Goal: Task Accomplishment & Management: Manage account settings

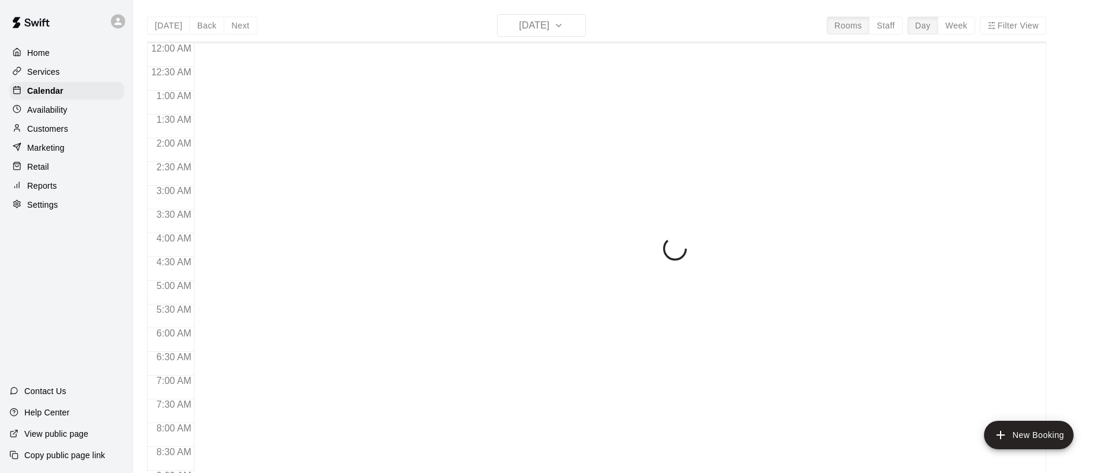
scroll to position [696, 0]
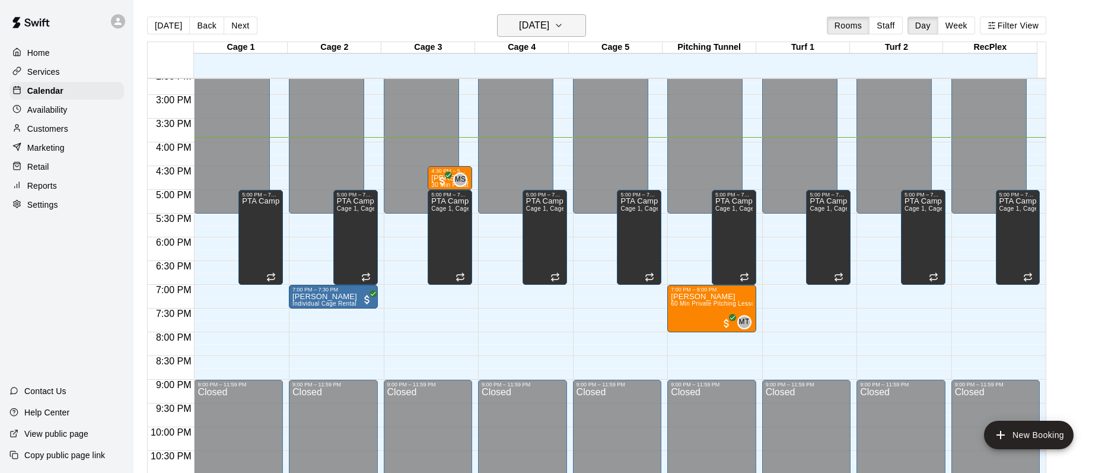
click at [549, 23] on h6 "[DATE]" at bounding box center [534, 25] width 30 height 17
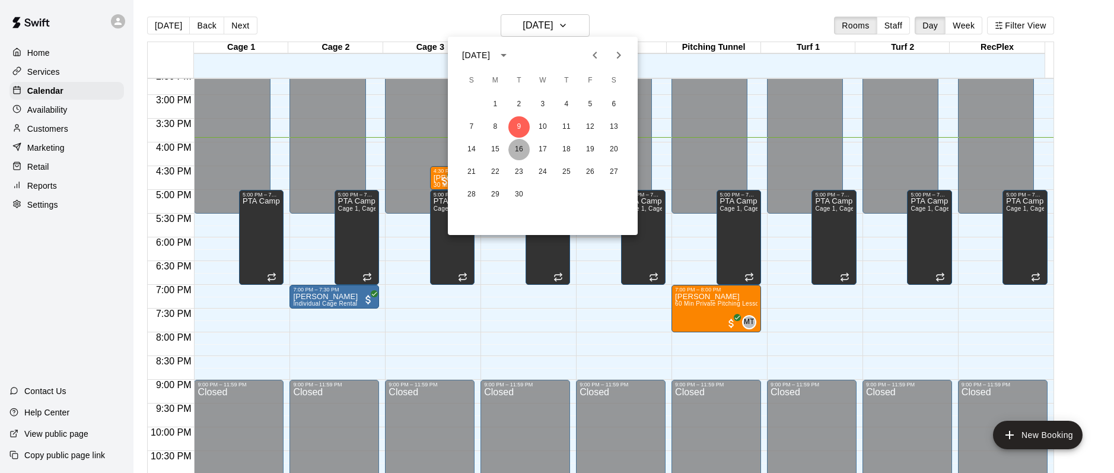
click at [511, 149] on button "16" at bounding box center [518, 149] width 21 height 21
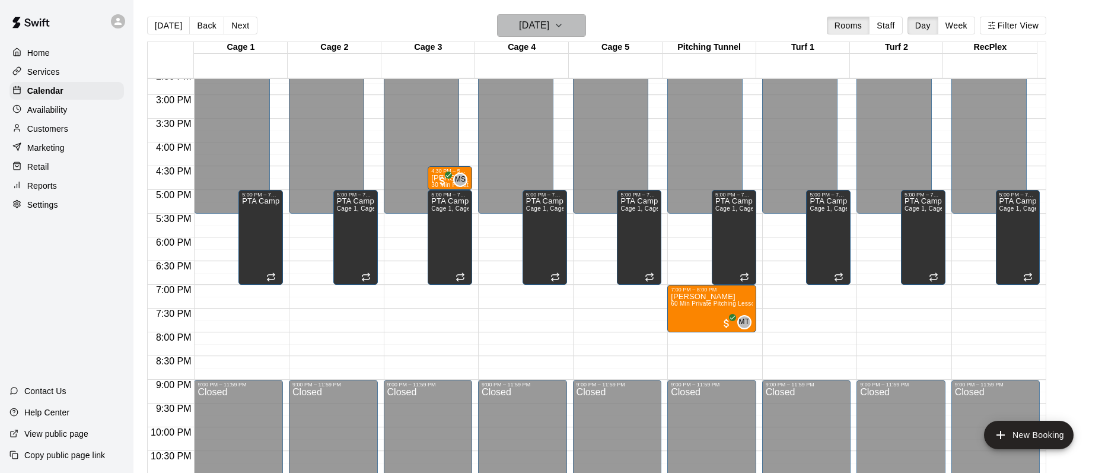
click at [549, 33] on h6 "[DATE]" at bounding box center [534, 25] width 30 height 17
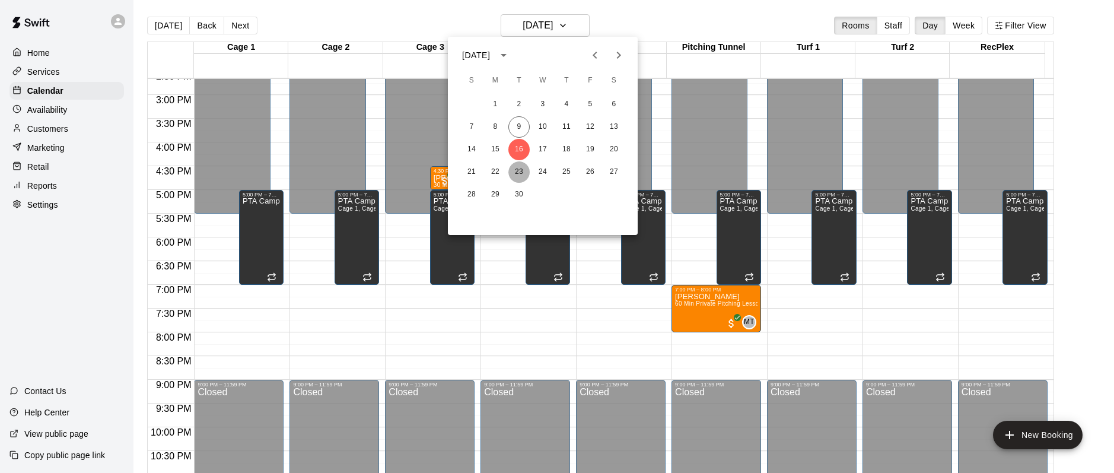
click at [520, 169] on button "23" at bounding box center [518, 171] width 21 height 21
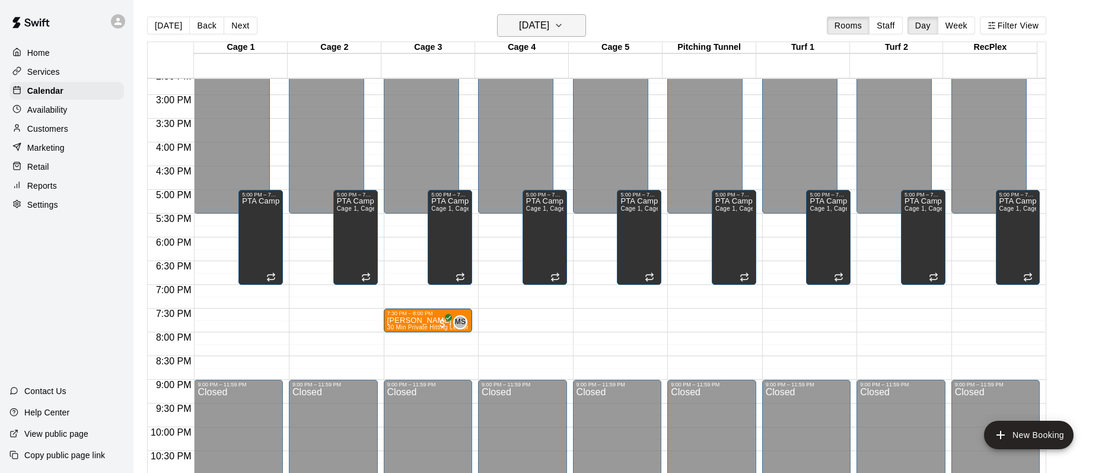
click at [539, 27] on h6 "[DATE]" at bounding box center [534, 25] width 30 height 17
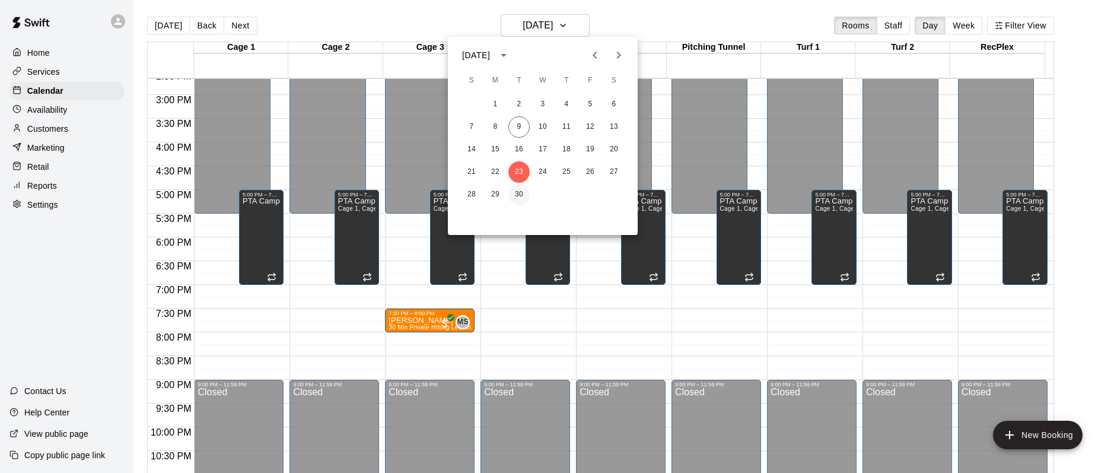
click at [524, 195] on button "30" at bounding box center [518, 194] width 21 height 21
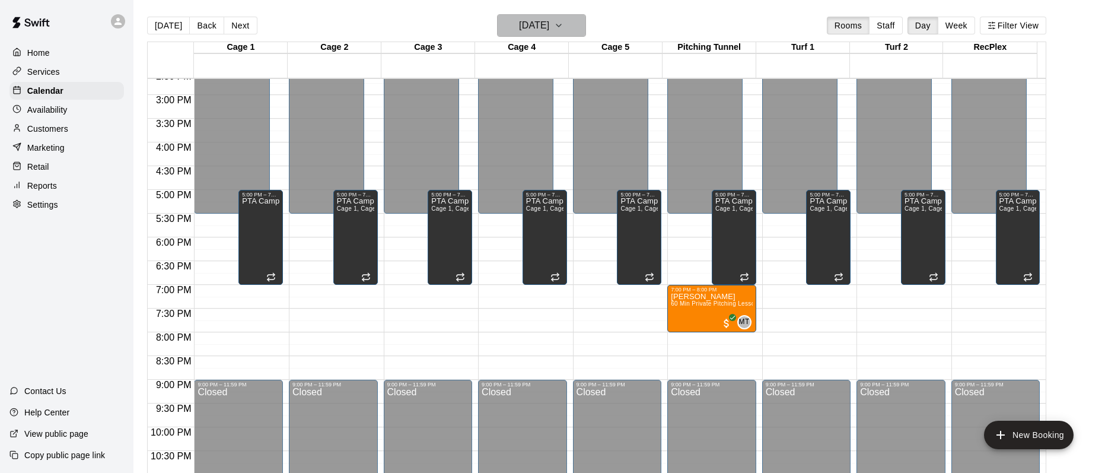
click at [547, 26] on h6 "[DATE]" at bounding box center [534, 25] width 30 height 17
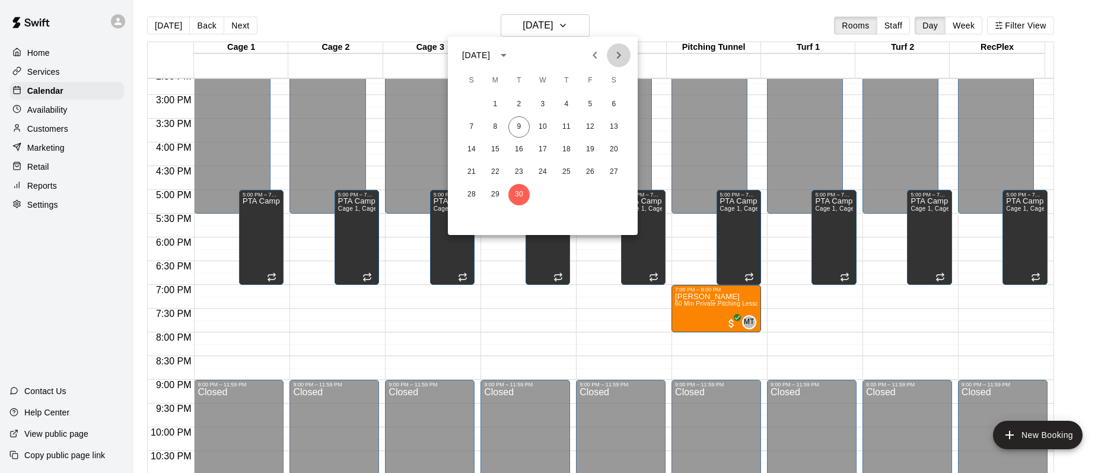
click at [618, 52] on icon "Next month" at bounding box center [618, 55] width 14 height 14
click at [37, 56] on div at bounding box center [557, 236] width 1114 height 473
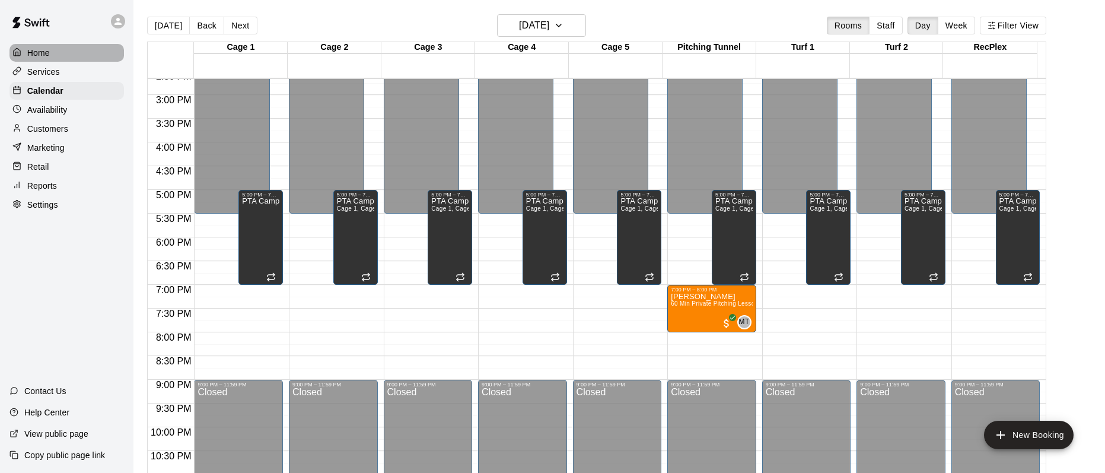
click at [37, 52] on p "Home" at bounding box center [38, 53] width 23 height 12
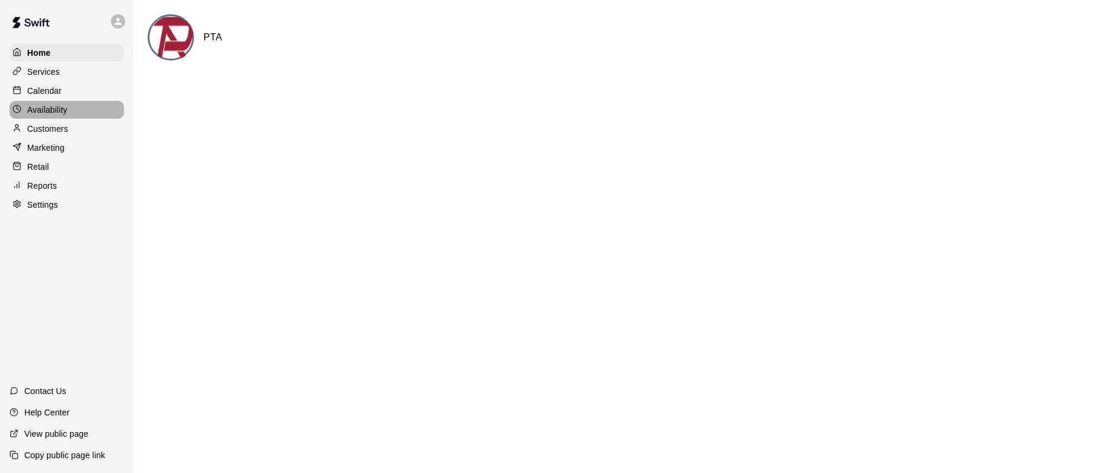
click at [31, 110] on p "Availability" at bounding box center [47, 110] width 40 height 12
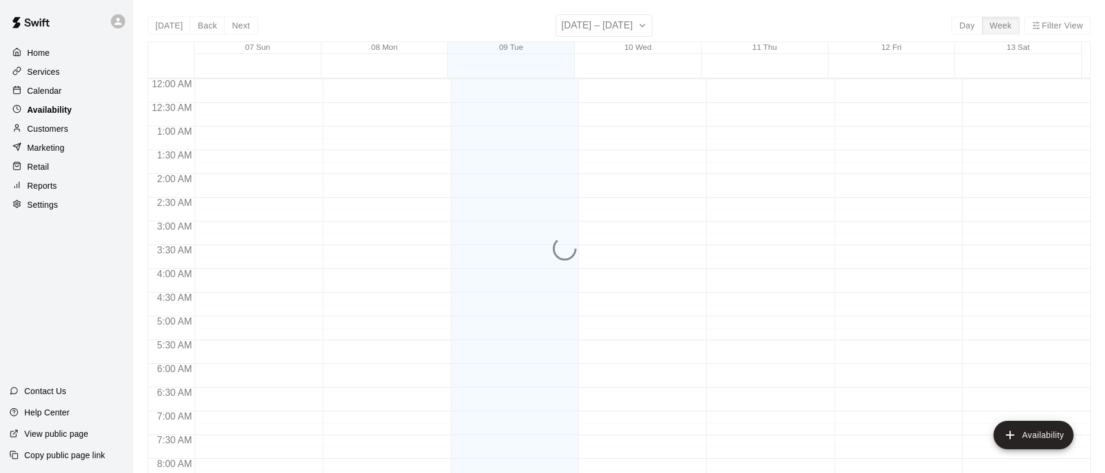
scroll to position [732, 0]
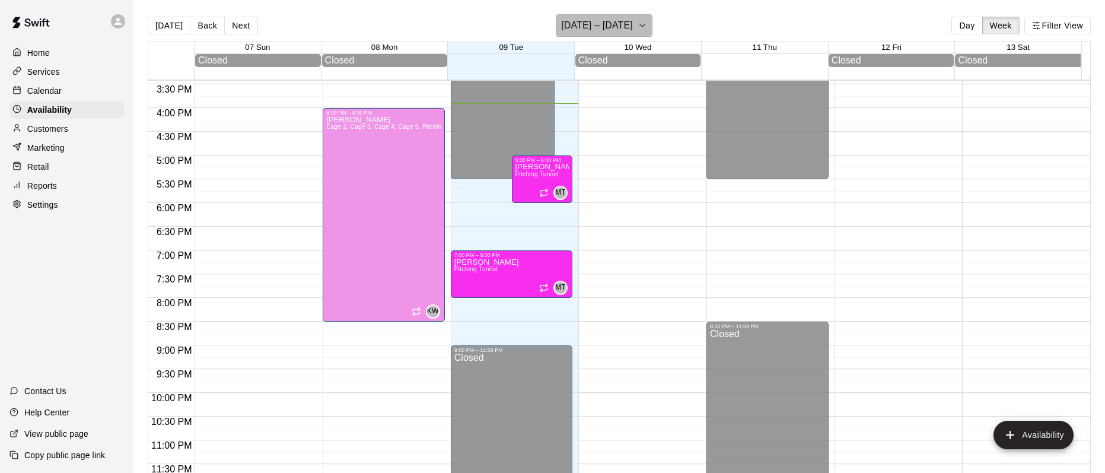
click at [605, 27] on h6 "[DATE] – [DATE]" at bounding box center [597, 25] width 72 height 17
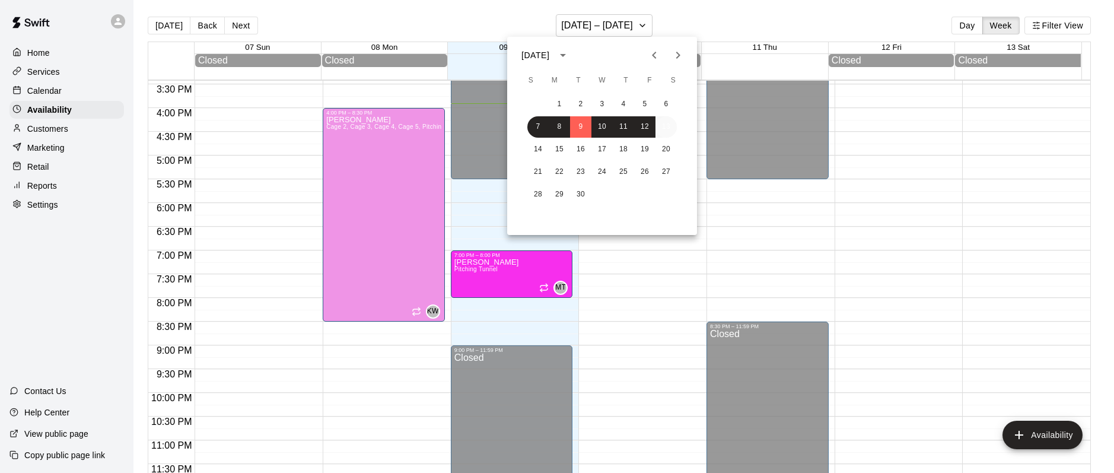
click at [664, 127] on button "13" at bounding box center [665, 126] width 21 height 21
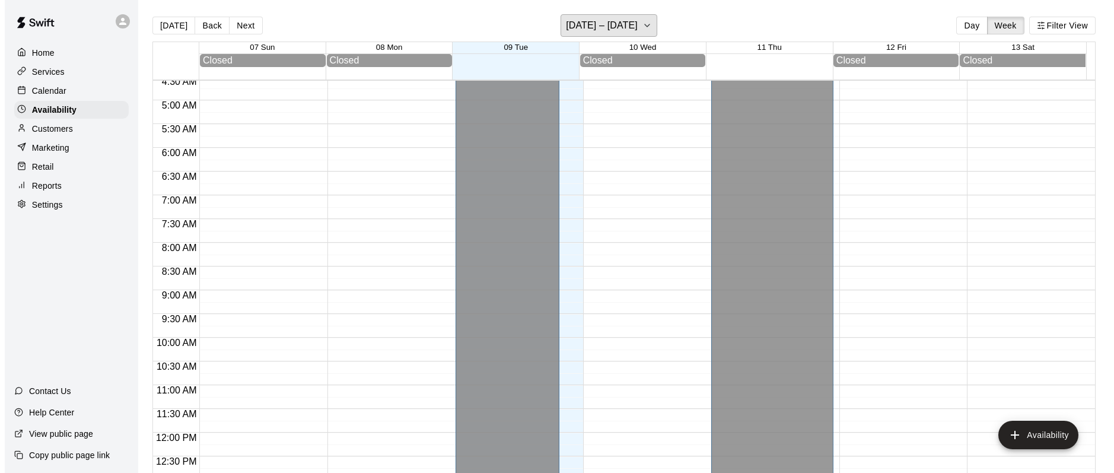
scroll to position [237, 0]
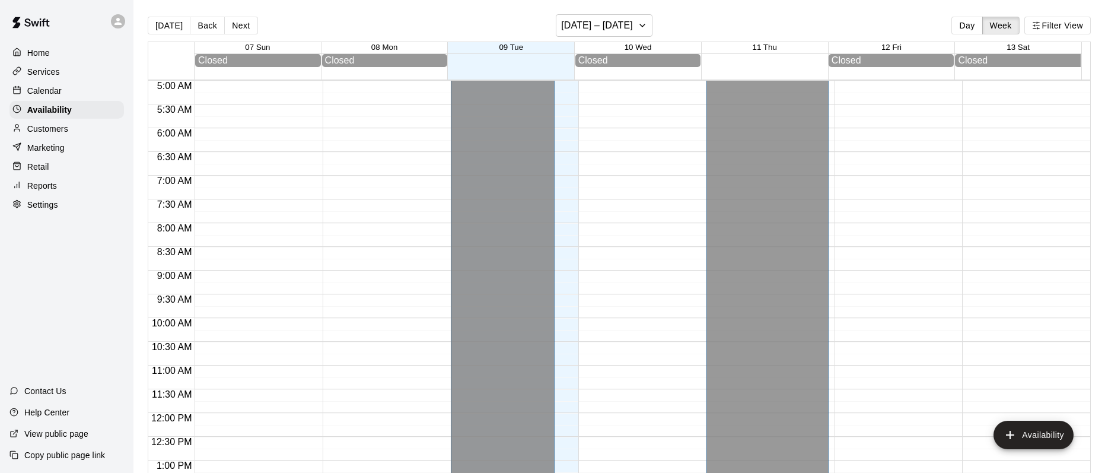
click at [1007, 286] on div at bounding box center [1023, 412] width 122 height 1139
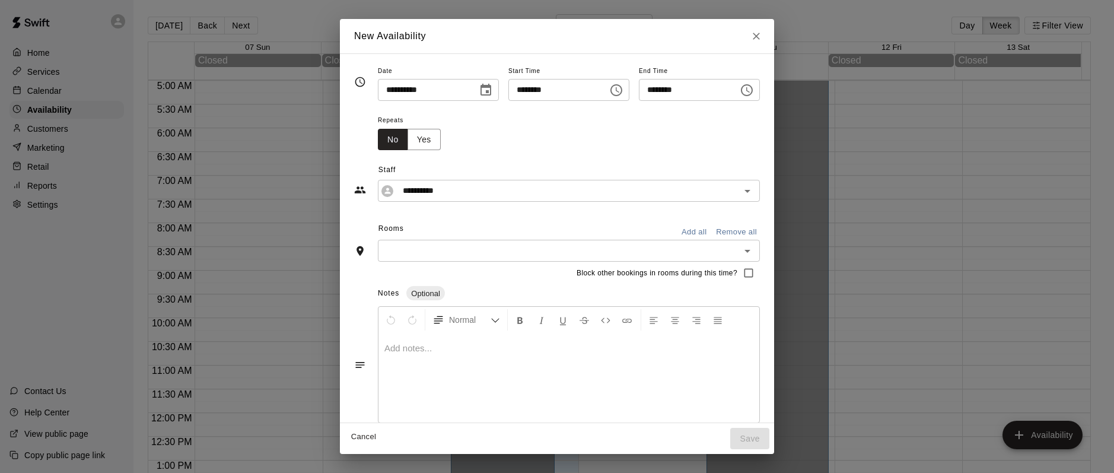
click at [704, 92] on input "********" at bounding box center [684, 90] width 91 height 22
click at [754, 91] on icon "Choose time, selected time is 9:45 AM" at bounding box center [747, 90] width 14 height 14
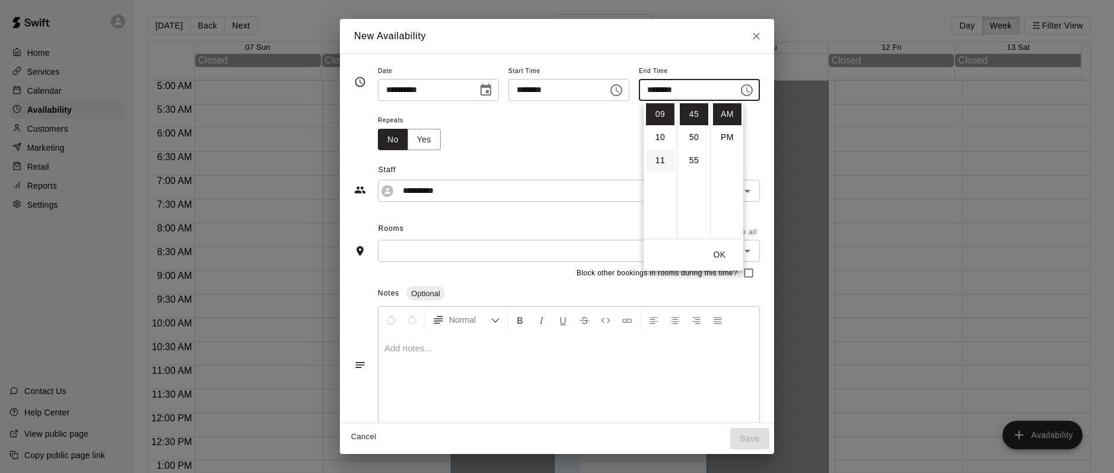
click at [659, 154] on li "11" at bounding box center [660, 160] width 28 height 22
type input "********"
click at [572, 96] on input "********" at bounding box center [553, 90] width 91 height 22
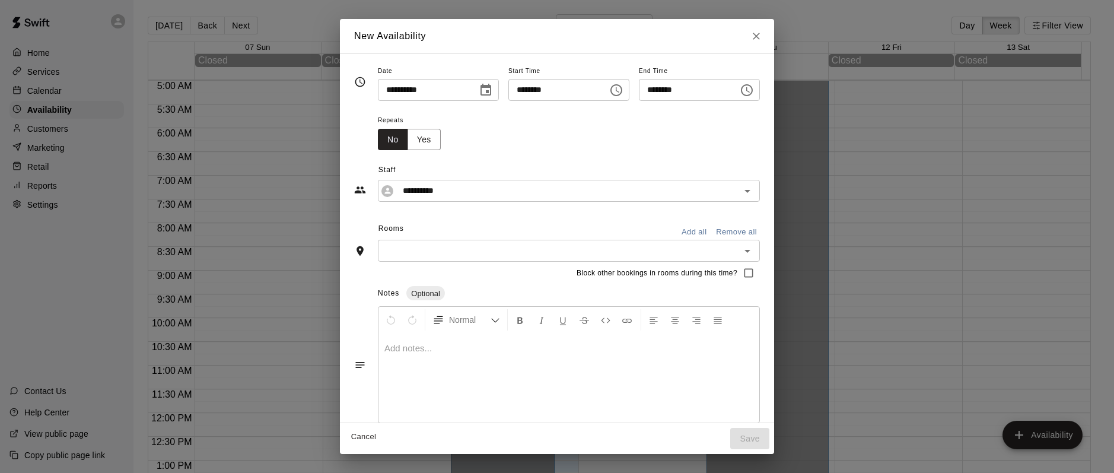
click at [620, 95] on icon "Choose time, selected time is 9:15 AM" at bounding box center [616, 90] width 12 height 12
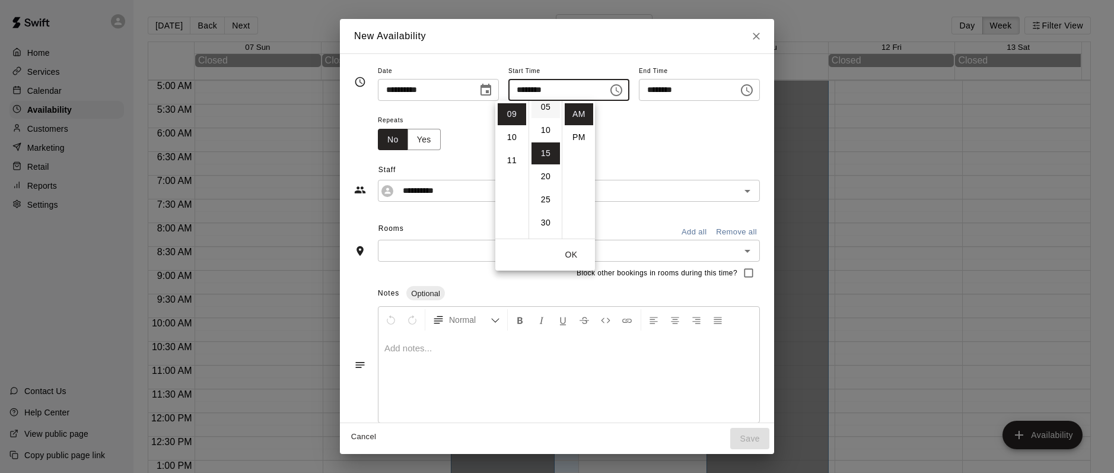
scroll to position [10, 0]
click at [545, 110] on li "00" at bounding box center [545, 104] width 28 height 22
type input "********"
click at [703, 96] on input "********" at bounding box center [684, 90] width 91 height 22
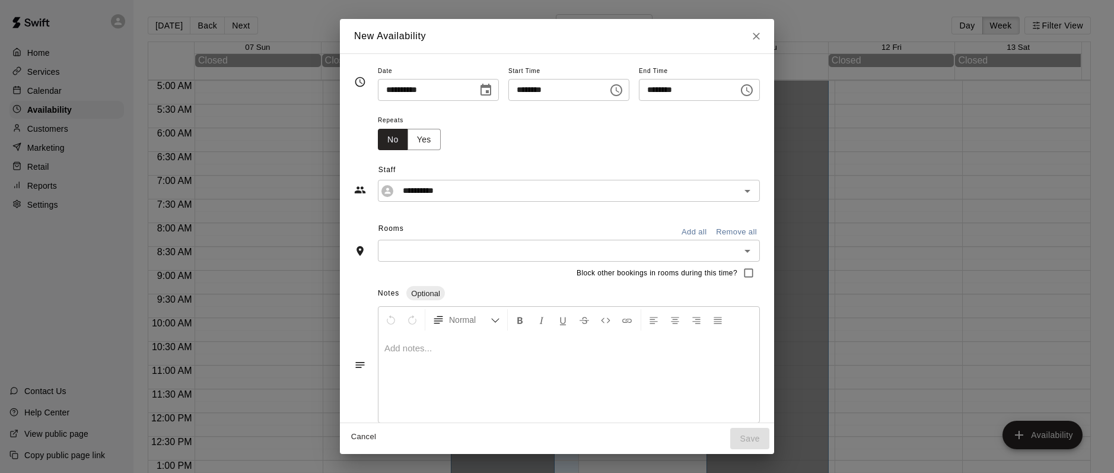
click at [703, 88] on input "********" at bounding box center [684, 90] width 91 height 22
click at [759, 93] on button "Choose time, selected time is 11:45 AM" at bounding box center [747, 90] width 24 height 24
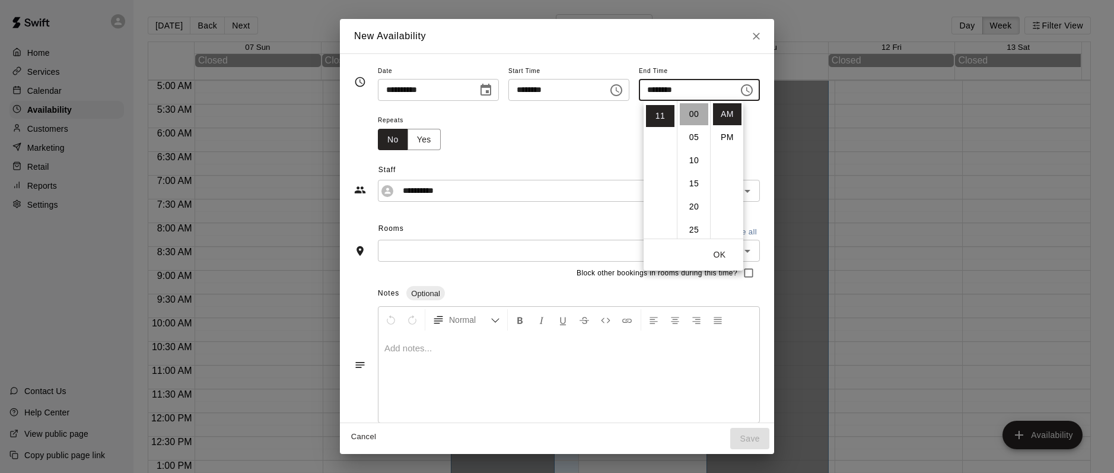
click at [694, 113] on li "00" at bounding box center [694, 114] width 28 height 22
type input "********"
click at [534, 125] on div "Repeats No Yes" at bounding box center [569, 131] width 382 height 37
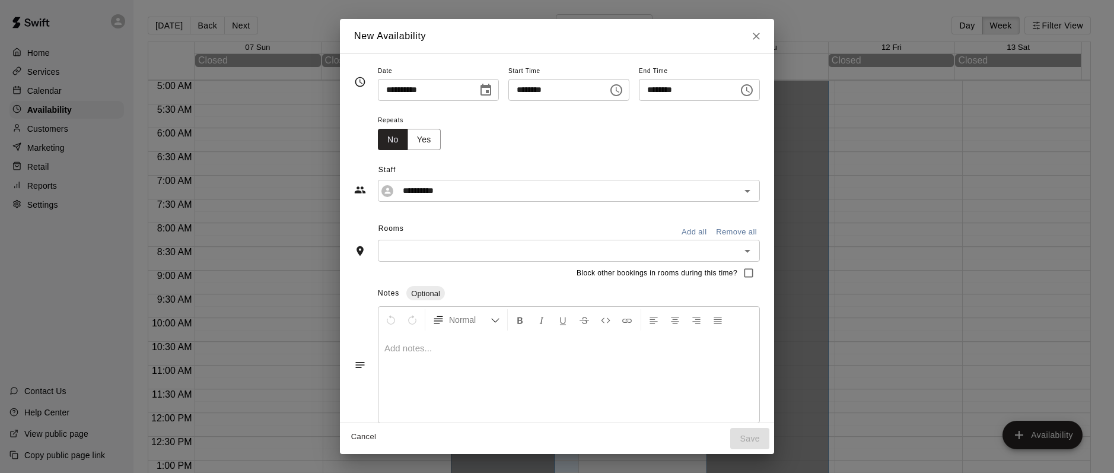
click at [451, 248] on input "text" at bounding box center [558, 250] width 355 height 15
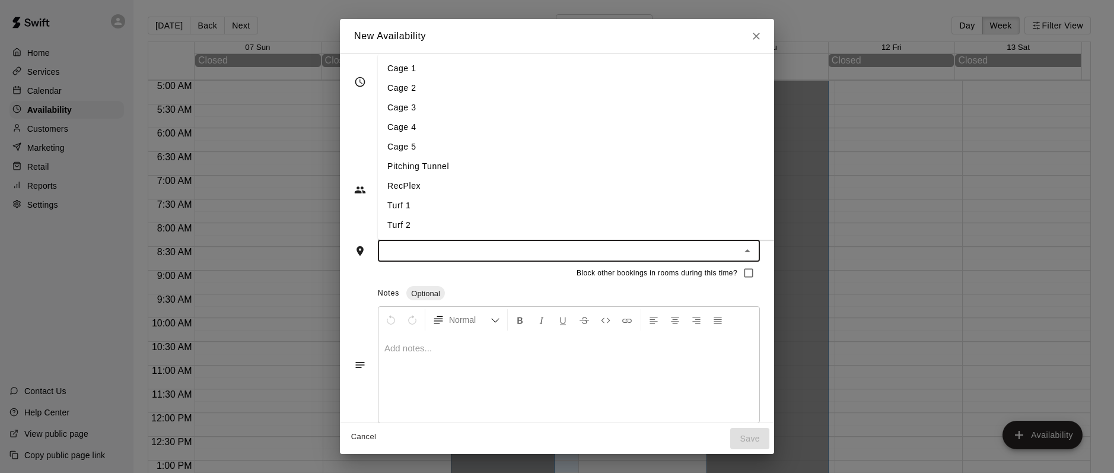
click at [414, 170] on li "Pitching Tunnel" at bounding box center [595, 167] width 435 height 20
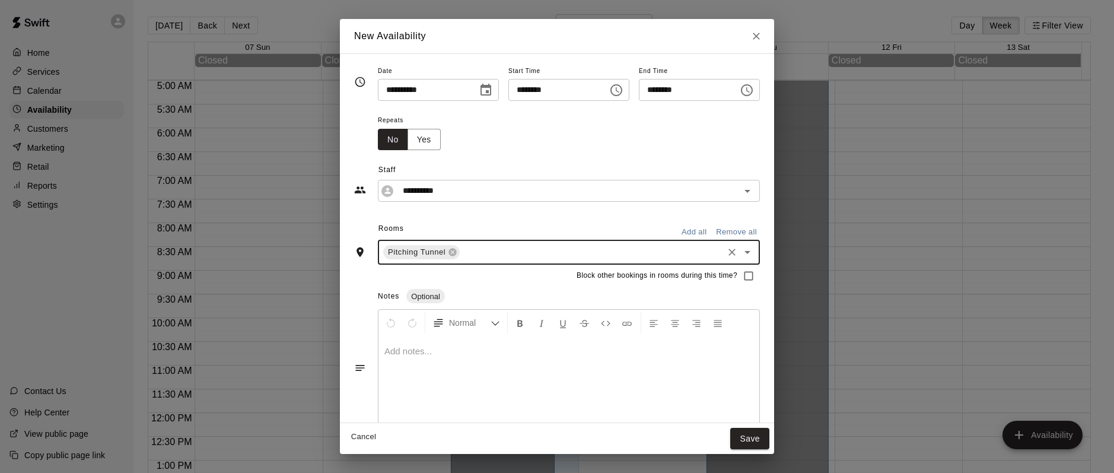
click at [476, 251] on input "text" at bounding box center [591, 252] width 260 height 15
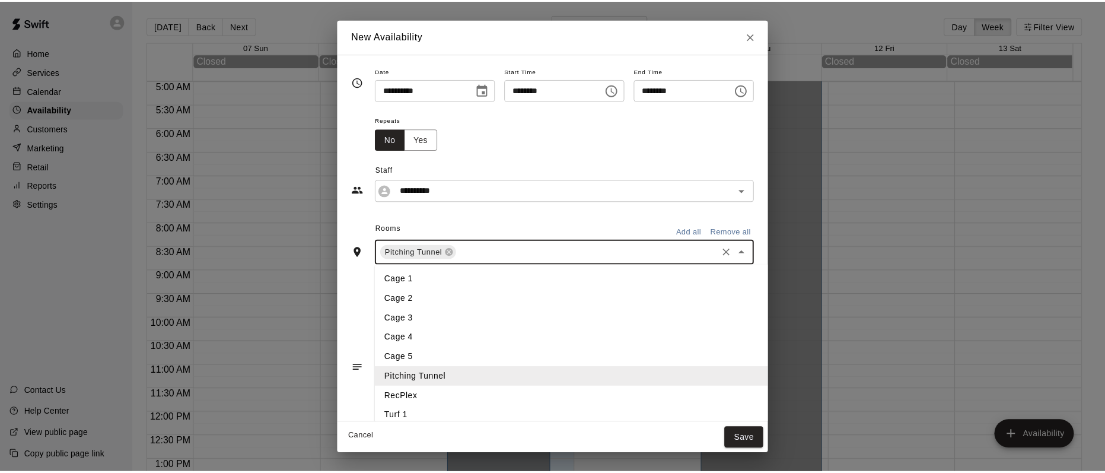
scroll to position [16, 0]
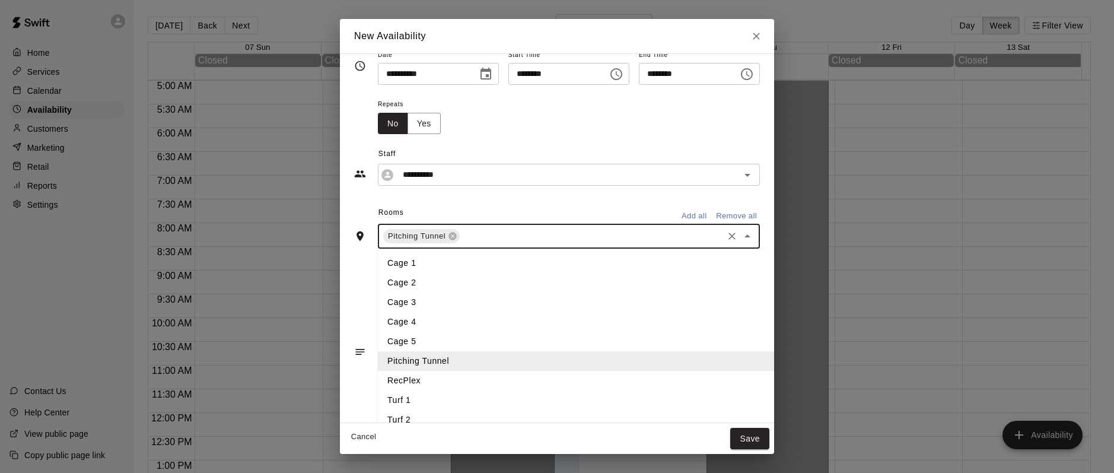
click at [384, 398] on li "Turf 1" at bounding box center [595, 400] width 435 height 20
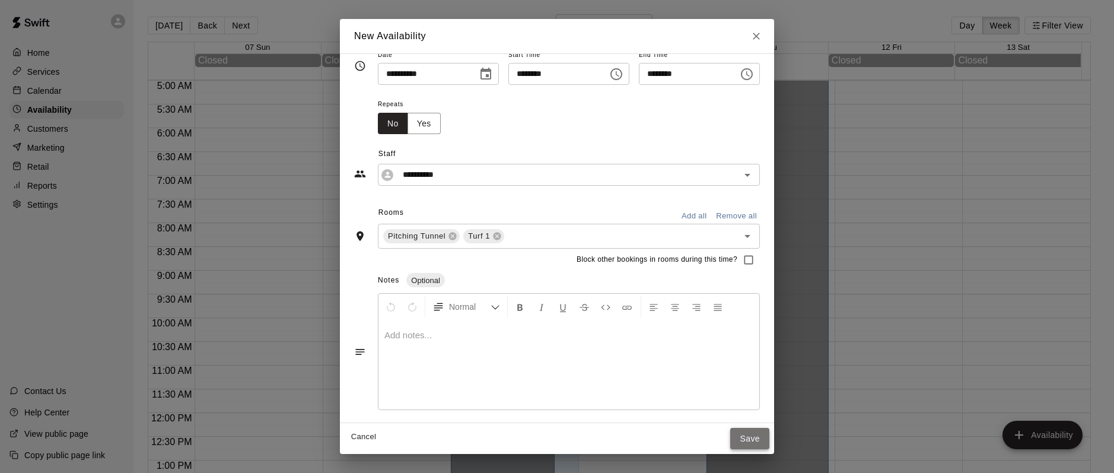
click at [769, 441] on button "Save" at bounding box center [749, 439] width 39 height 22
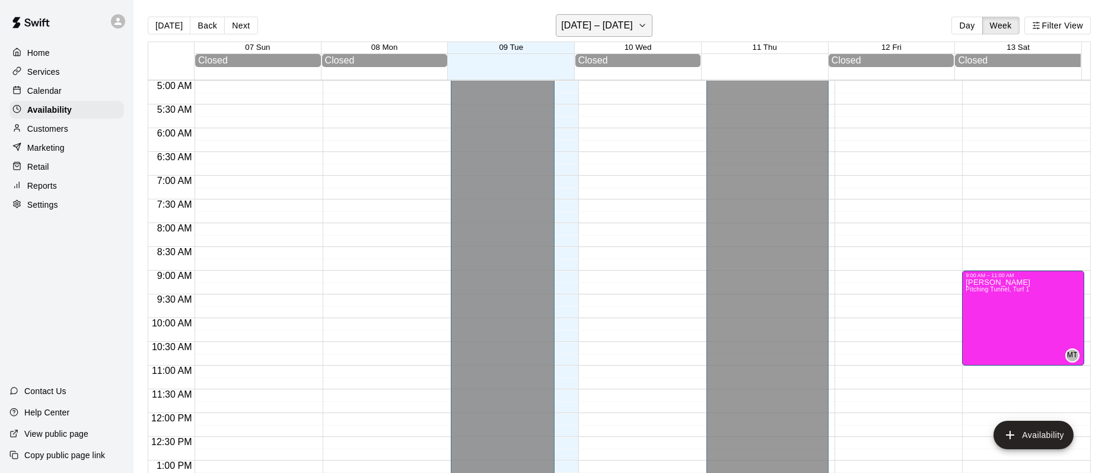
click at [637, 32] on button "[DATE] – [DATE]" at bounding box center [604, 25] width 97 height 23
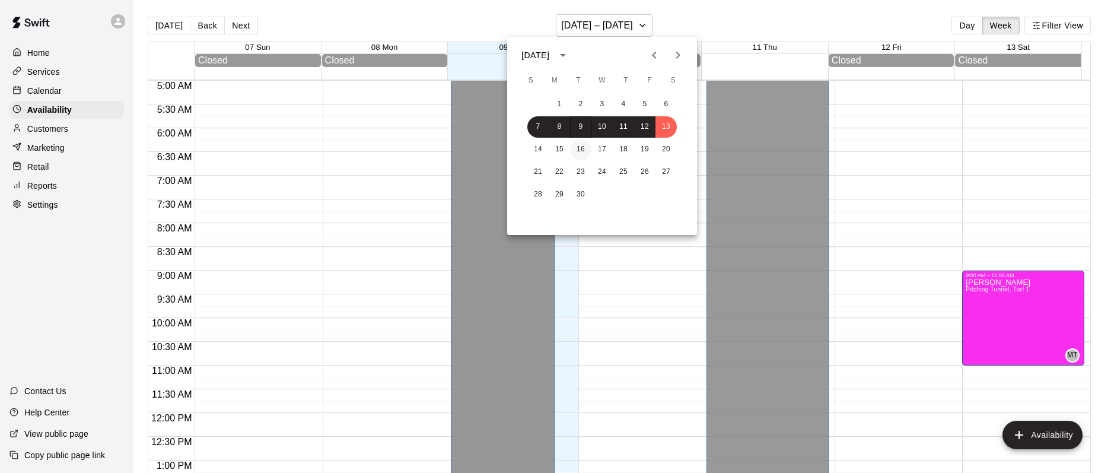
click at [580, 150] on button "16" at bounding box center [580, 149] width 21 height 21
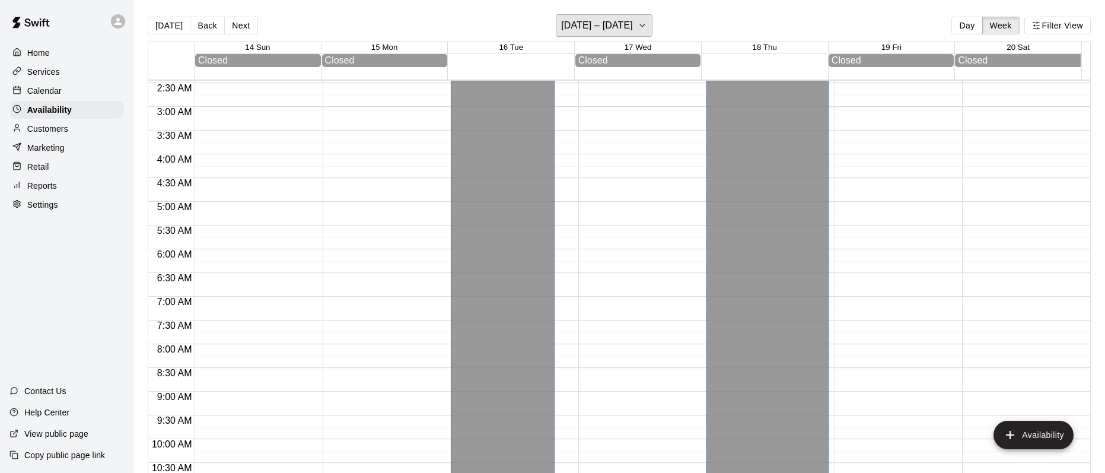
scroll to position [0, 0]
click at [603, 25] on h6 "[DATE] – [DATE]" at bounding box center [597, 25] width 72 height 17
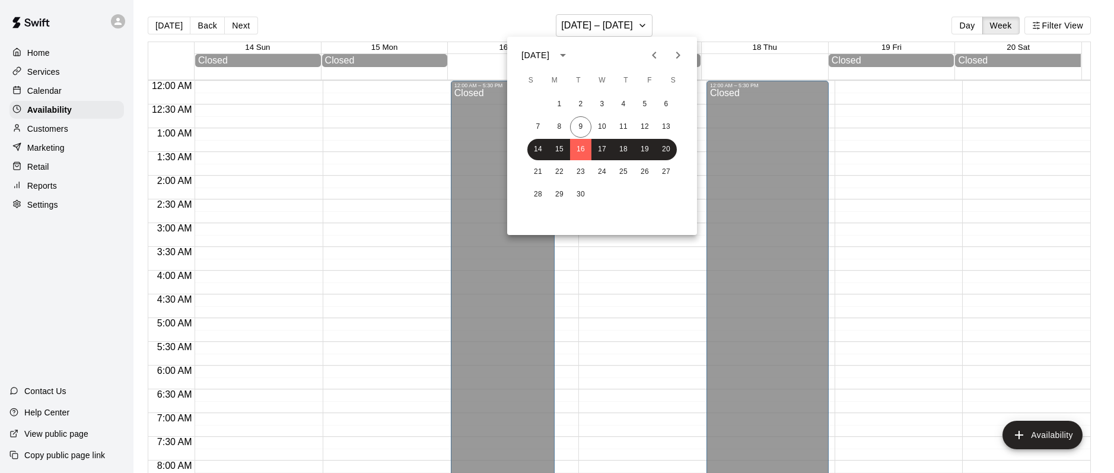
click at [553, 311] on div at bounding box center [557, 236] width 1114 height 473
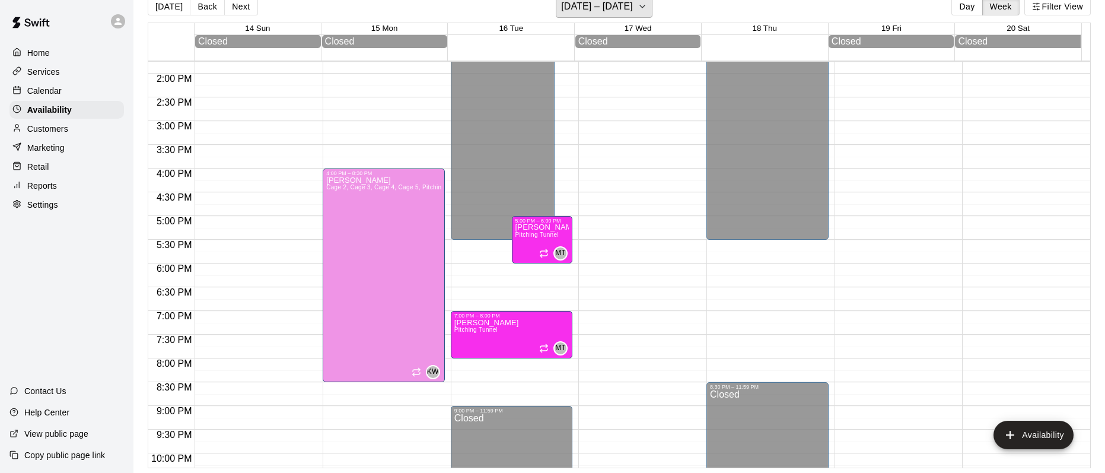
scroll to position [712, 0]
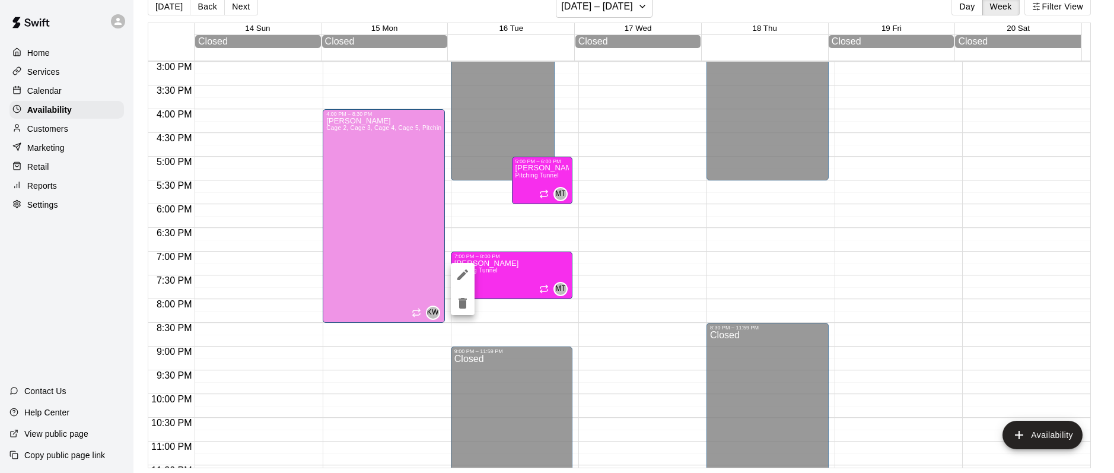
click at [680, 230] on div at bounding box center [557, 236] width 1114 height 473
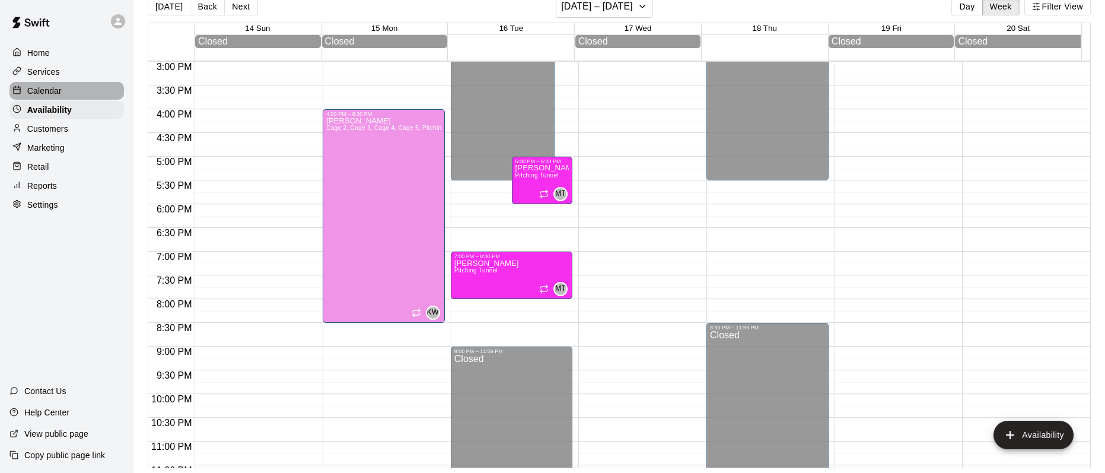
click at [46, 95] on p "Calendar" at bounding box center [44, 91] width 34 height 12
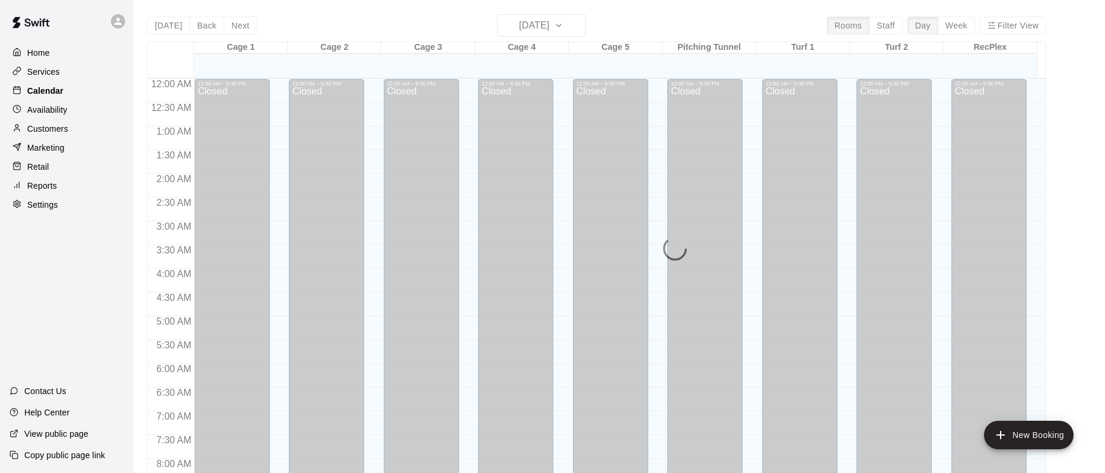
scroll to position [696, 0]
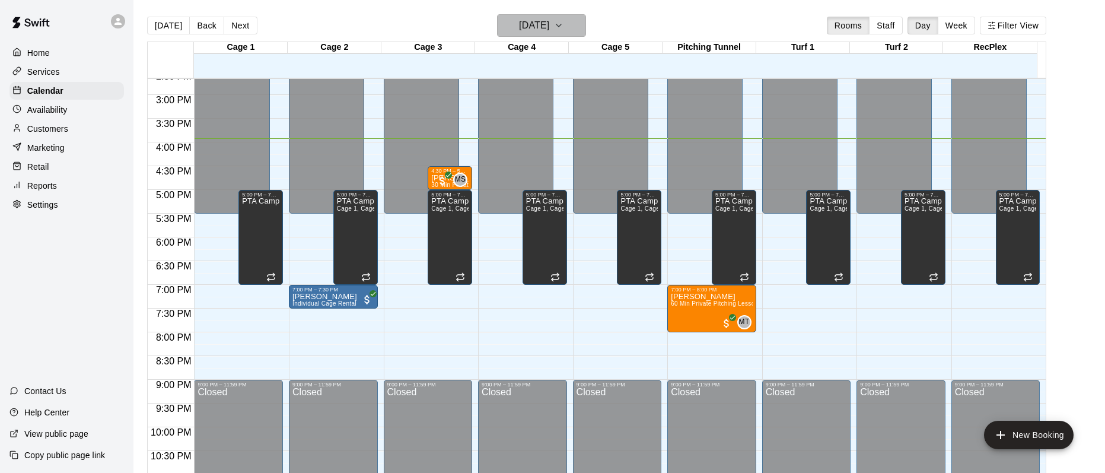
click at [533, 26] on h6 "[DATE]" at bounding box center [534, 25] width 30 height 17
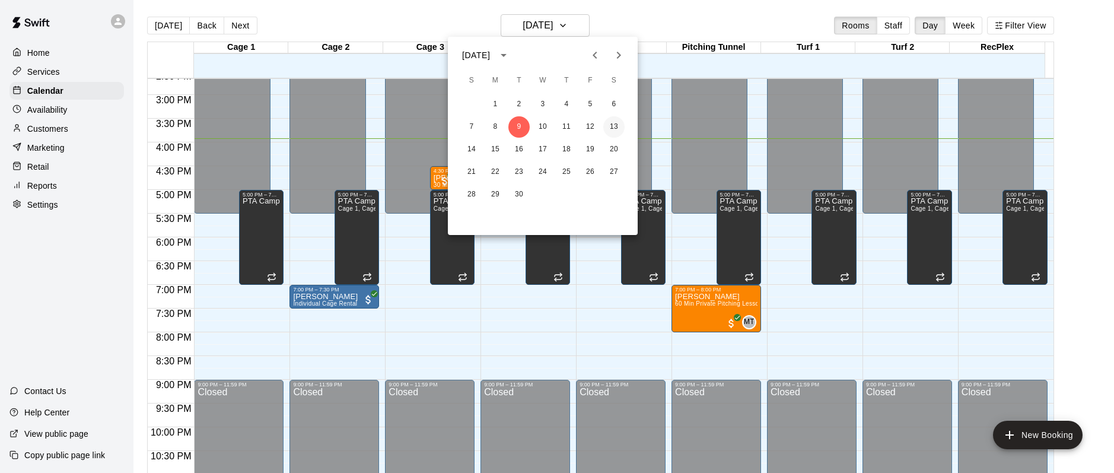
click at [615, 128] on button "13" at bounding box center [613, 126] width 21 height 21
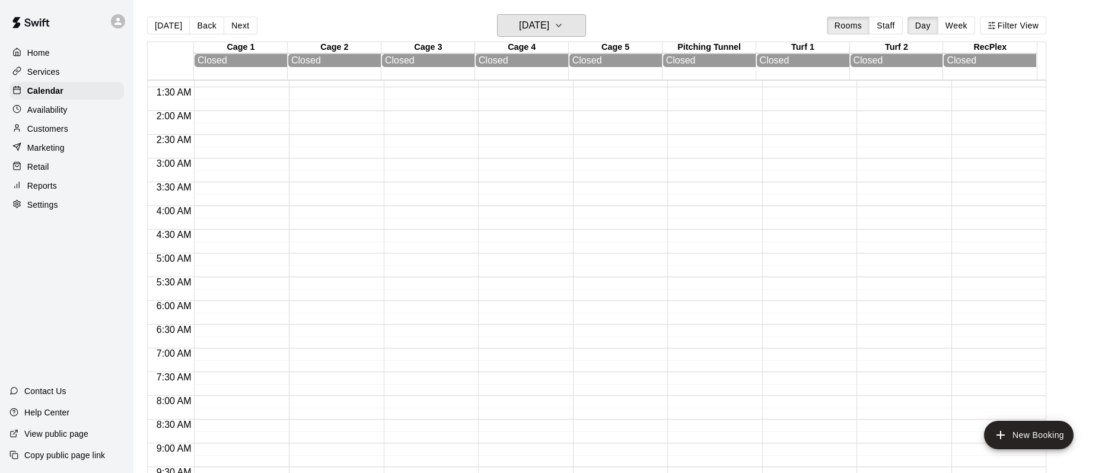
scroll to position [0, 0]
